Goal: Check status: Check status

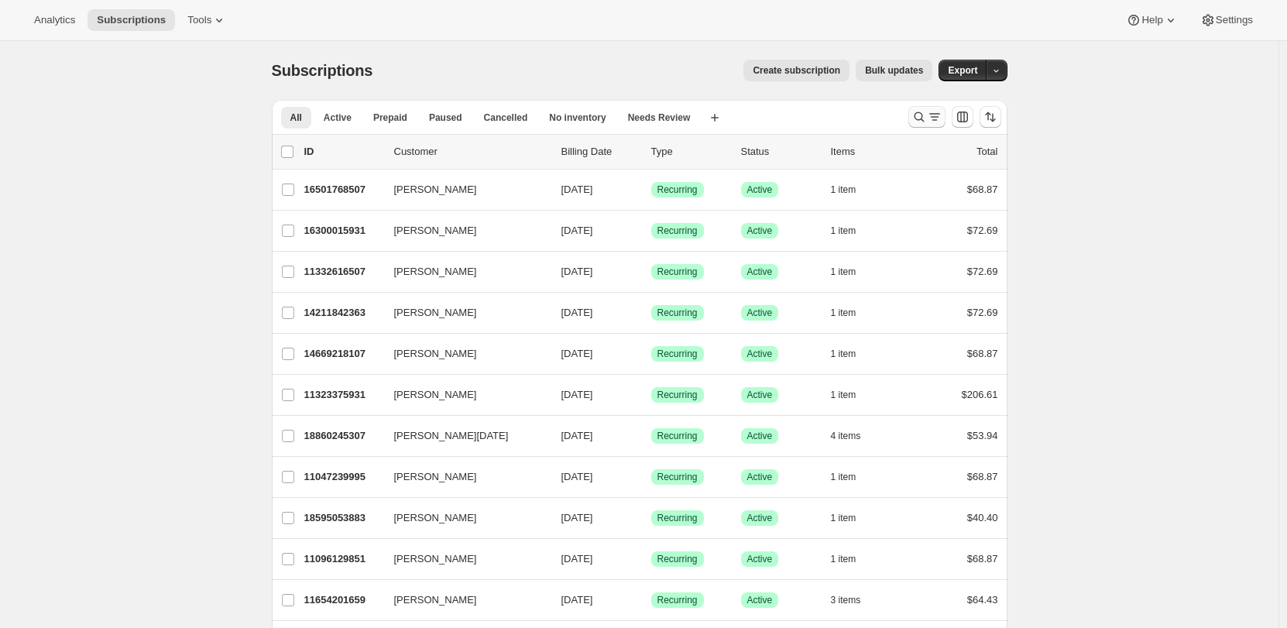
click at [918, 118] on icon "Search and filter results" at bounding box center [919, 116] width 15 height 15
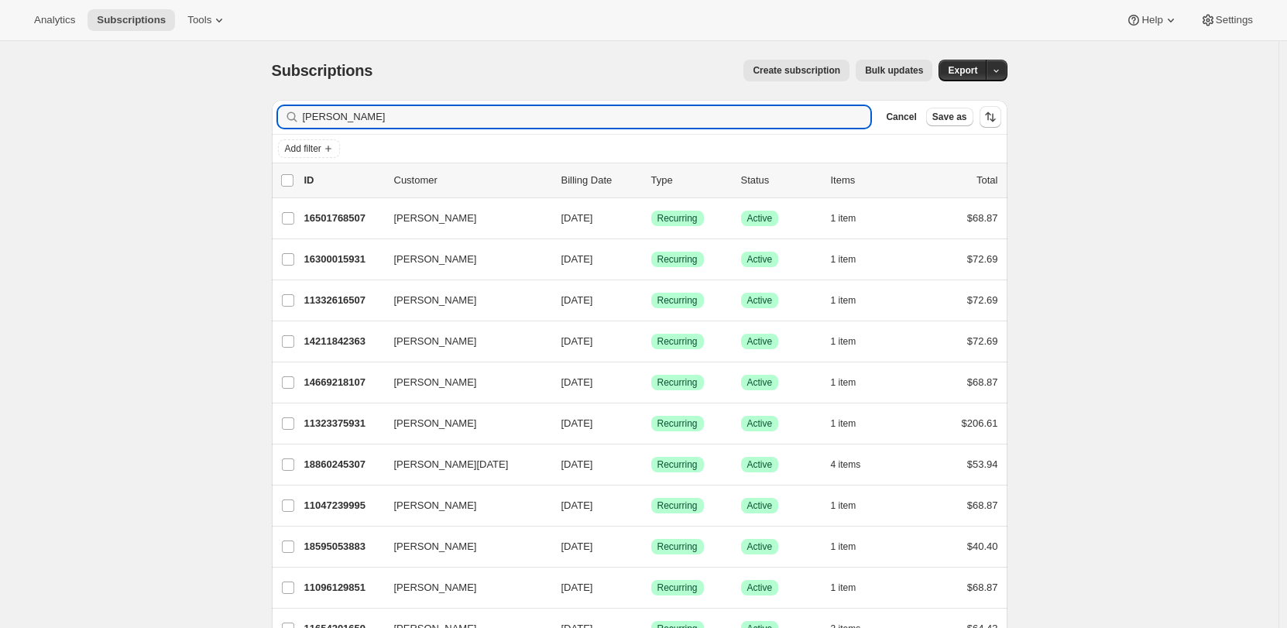
type input "[PERSON_NAME]"
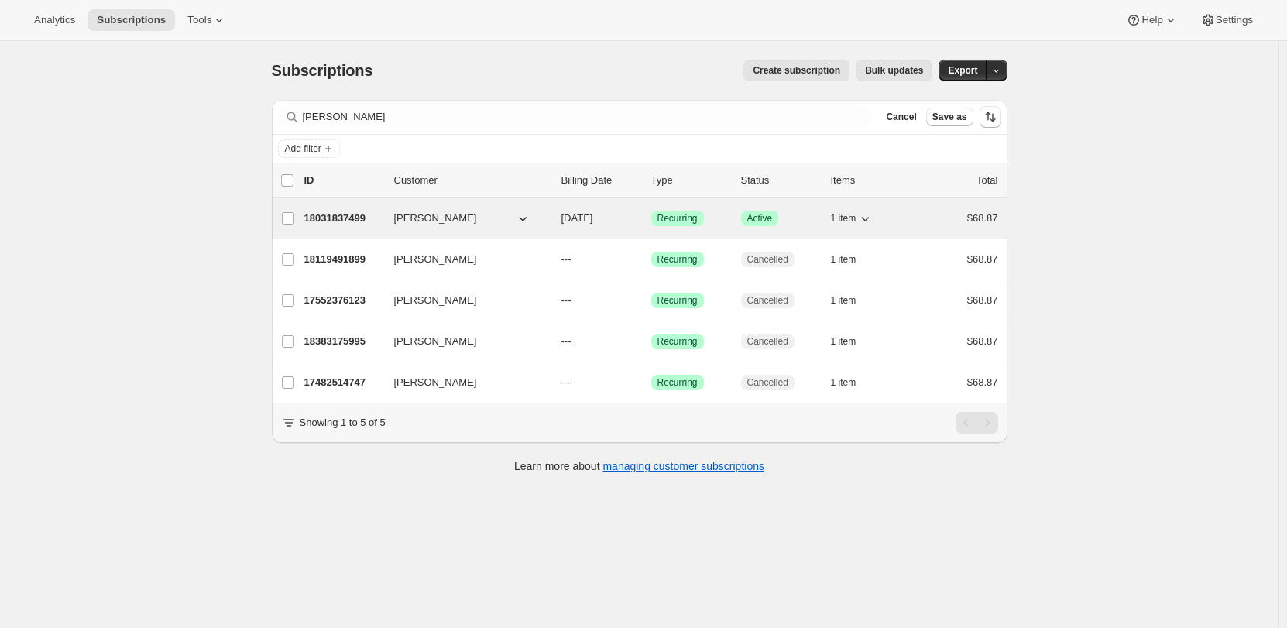
click at [383, 227] on div "18031837499 [PERSON_NAME] [DATE] Success Recurring Success Active 1 item $68.87" at bounding box center [651, 219] width 694 height 22
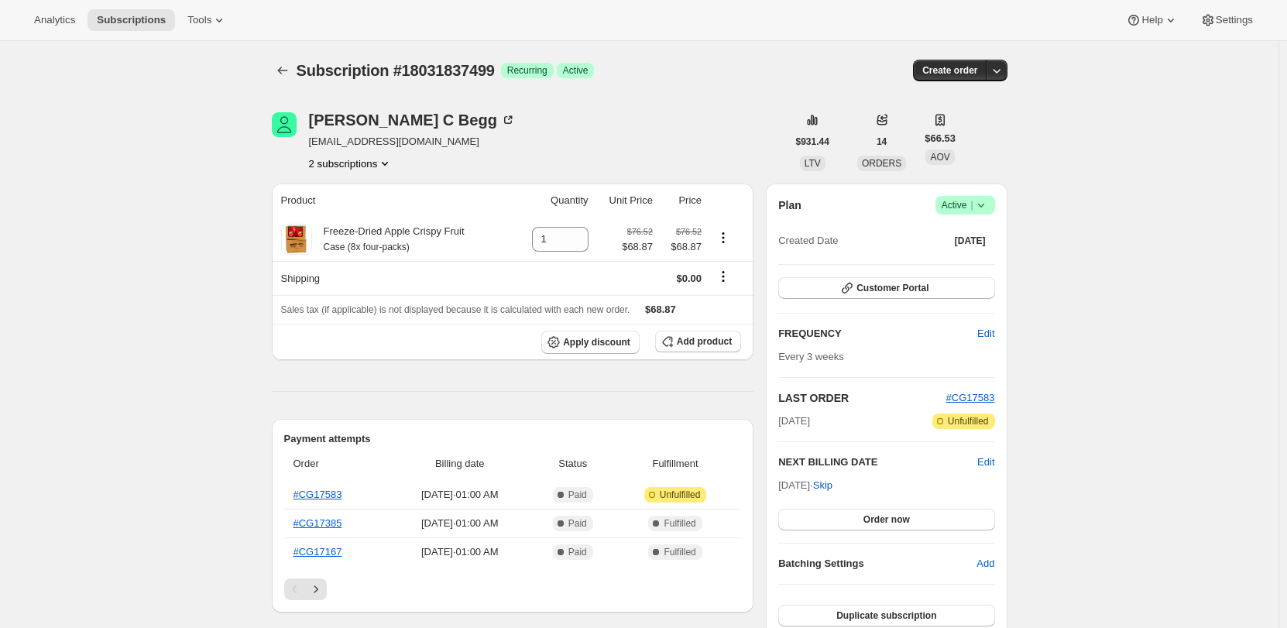
click at [380, 163] on button "2 subscriptions" at bounding box center [351, 163] width 84 height 15
click at [372, 226] on span "18119491899" at bounding box center [355, 218] width 108 height 15
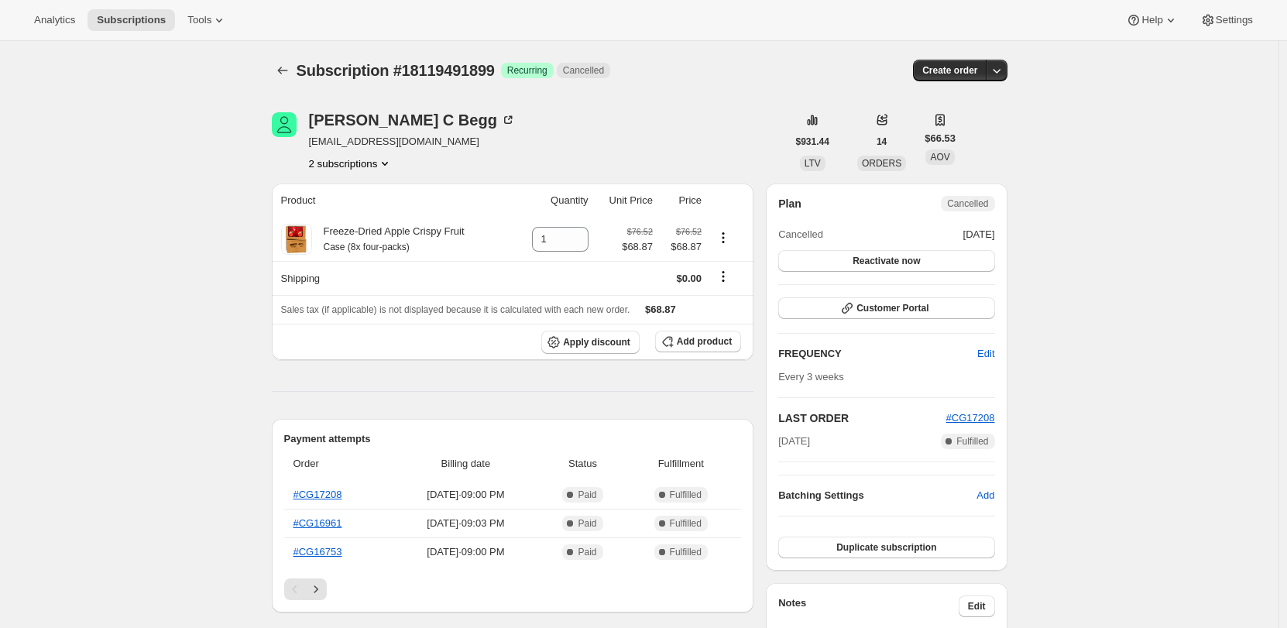
click at [344, 157] on button "2 subscriptions" at bounding box center [351, 163] width 84 height 15
click at [376, 198] on span "18031837499" at bounding box center [355, 192] width 108 height 15
